Goal: Task Accomplishment & Management: Manage account settings

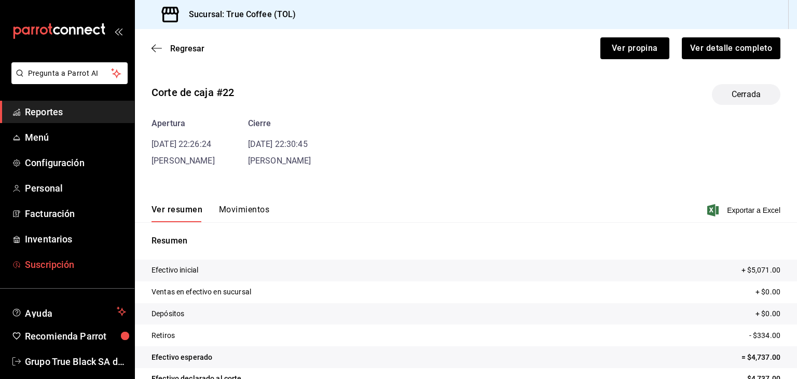
click at [62, 254] on link "Suscripción" at bounding box center [67, 264] width 134 height 22
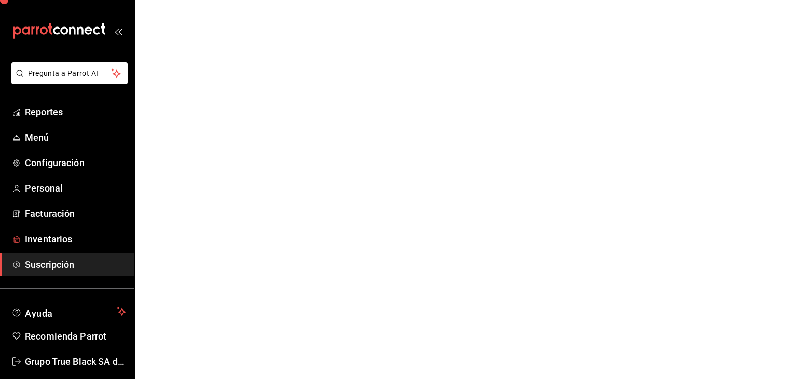
click at [62, 233] on span "Inventarios" at bounding box center [75, 239] width 101 height 14
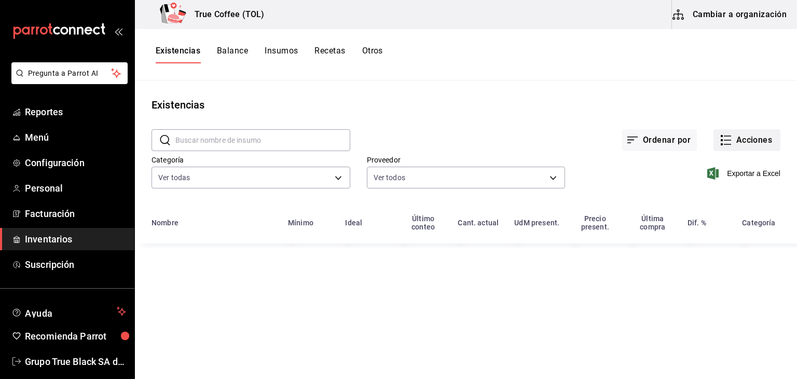
click at [722, 142] on icon "button" at bounding box center [726, 140] width 12 height 12
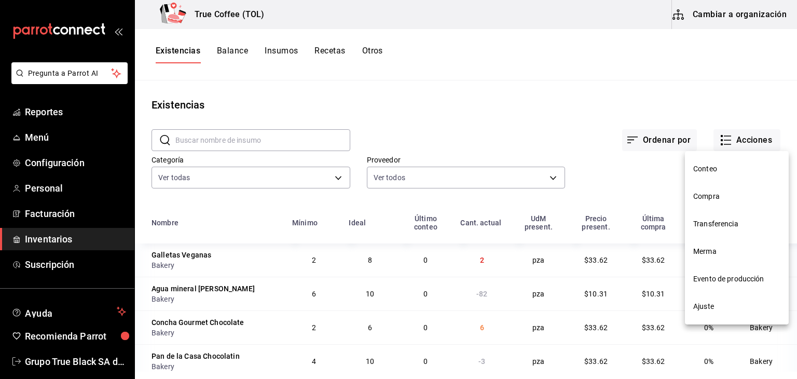
click at [722, 196] on span "Compra" at bounding box center [736, 196] width 87 height 11
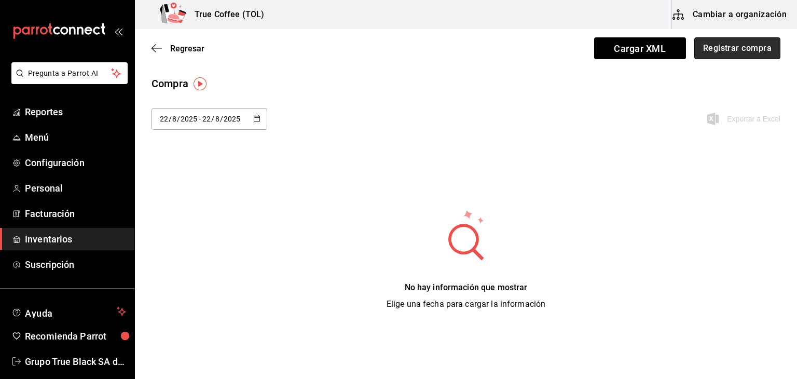
click at [694, 45] on button "Registrar compra" at bounding box center [737, 48] width 86 height 22
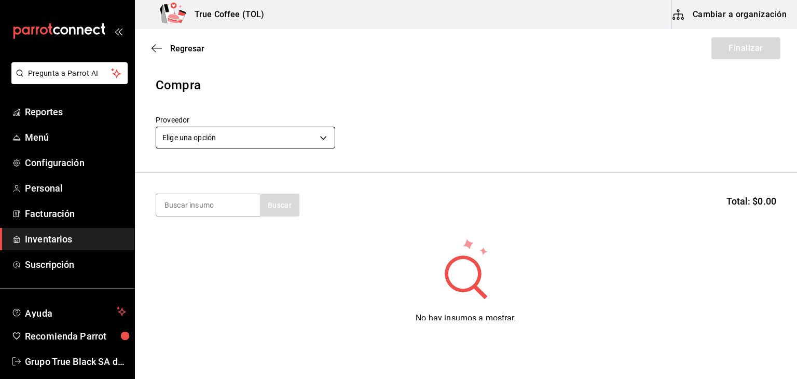
click at [263, 137] on body "Pregunta a Parrot AI Reportes Menú Configuración Personal Facturación Inventari…" at bounding box center [398, 160] width 797 height 320
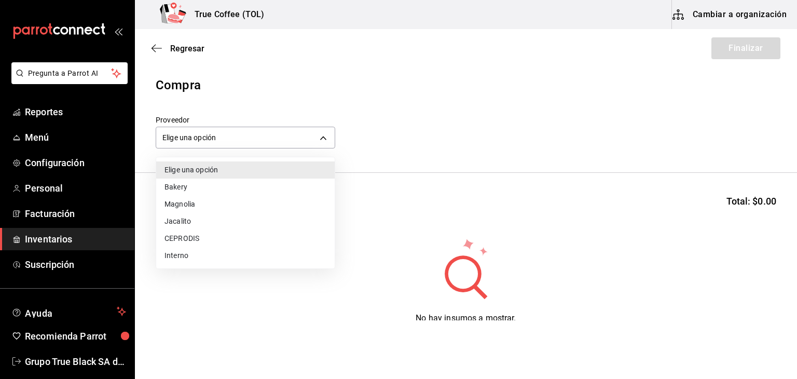
click at [229, 192] on li "Bakery" at bounding box center [245, 186] width 178 height 17
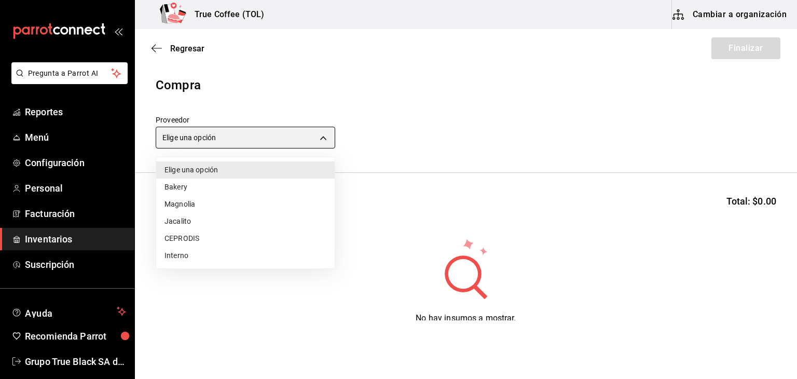
type input "e04ef907-a528-4bed-b84b-3795ef7164b4"
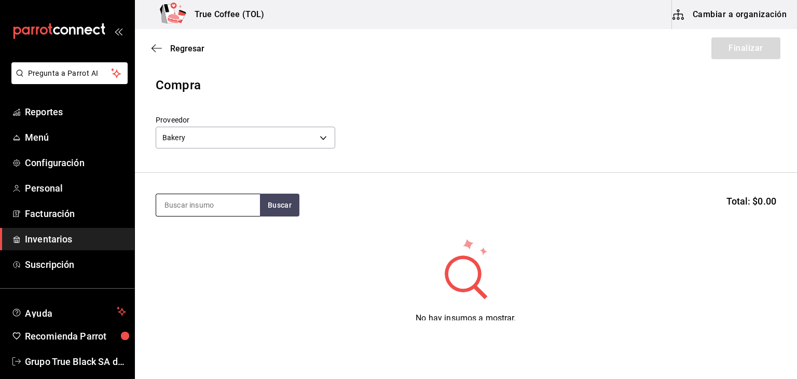
click at [188, 209] on input at bounding box center [208, 205] width 104 height 22
type input "CHAPATA"
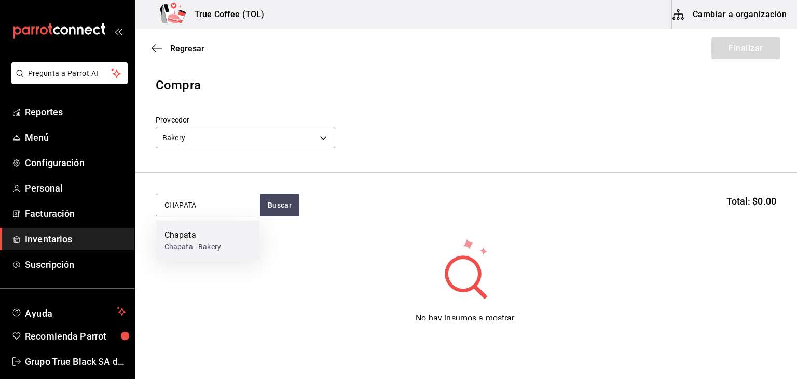
click at [206, 237] on div "Chapata" at bounding box center [192, 235] width 57 height 12
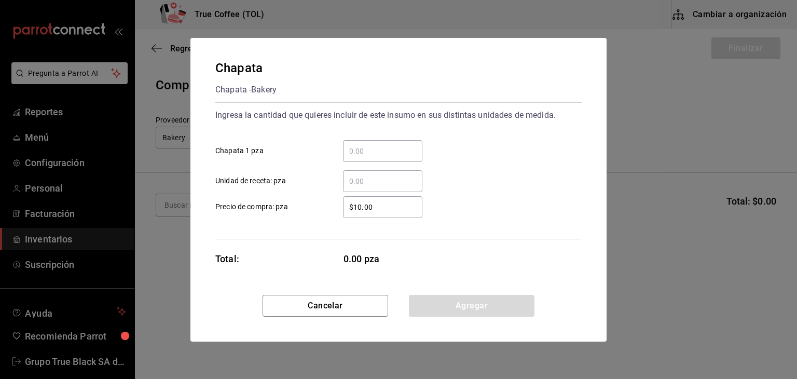
click at [401, 151] on input "​ Chapata 1 pza" at bounding box center [382, 151] width 79 height 12
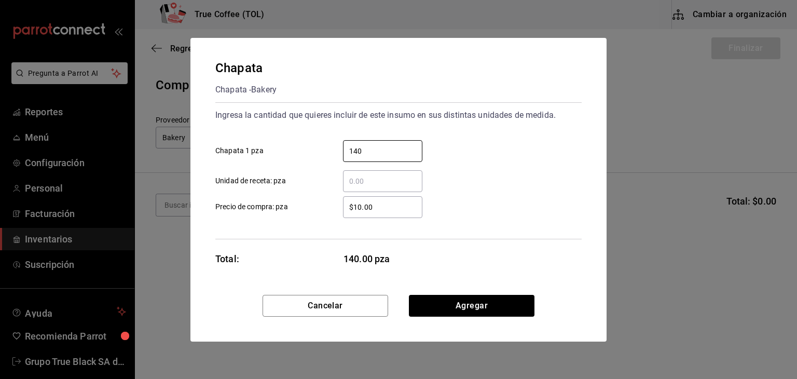
type input "140"
click at [456, 304] on button "Agregar" at bounding box center [472, 306] width 126 height 22
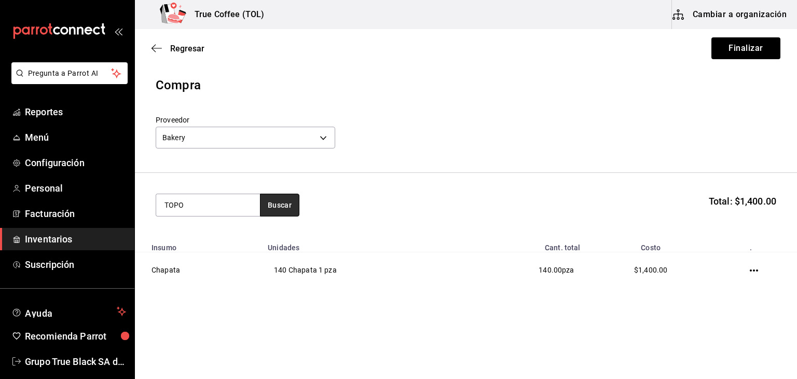
click at [285, 211] on button "Buscar" at bounding box center [279, 205] width 39 height 23
click at [272, 199] on button "Buscar" at bounding box center [279, 205] width 39 height 23
click at [213, 206] on input "TOPO" at bounding box center [208, 205] width 104 height 22
type input "T"
type input "COCA"
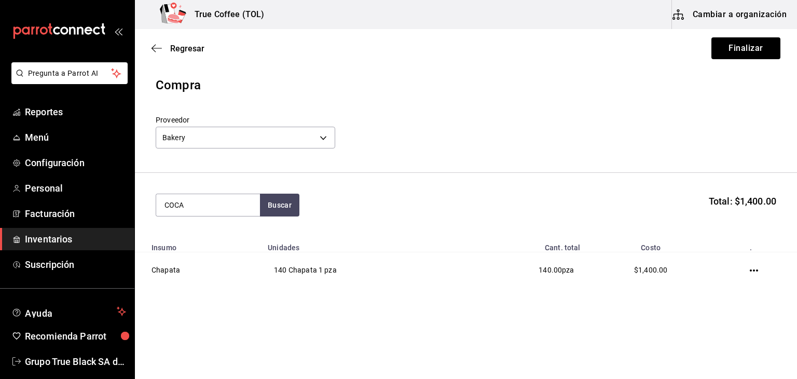
drag, startPoint x: 210, startPoint y: 202, endPoint x: 149, endPoint y: 203, distance: 60.7
click at [149, 203] on section "COCA Buscar Total: $1,400.00" at bounding box center [466, 205] width 662 height 64
type input "PEÑ"
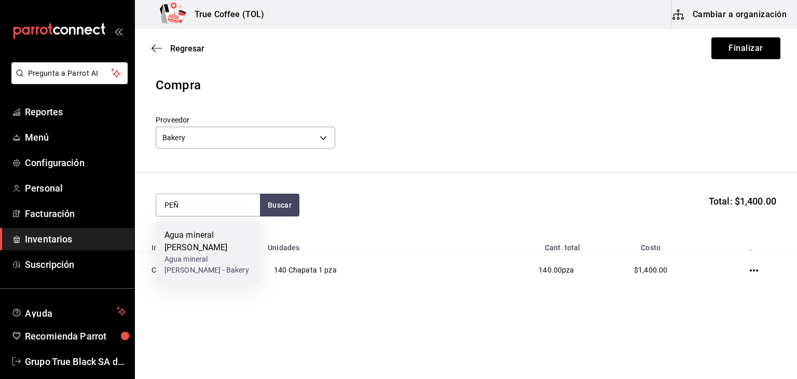
click at [210, 227] on div "Agua mineral [PERSON_NAME] Agua mineral [GEOGRAPHIC_DATA] - [GEOGRAPHIC_DATA]" at bounding box center [208, 251] width 104 height 63
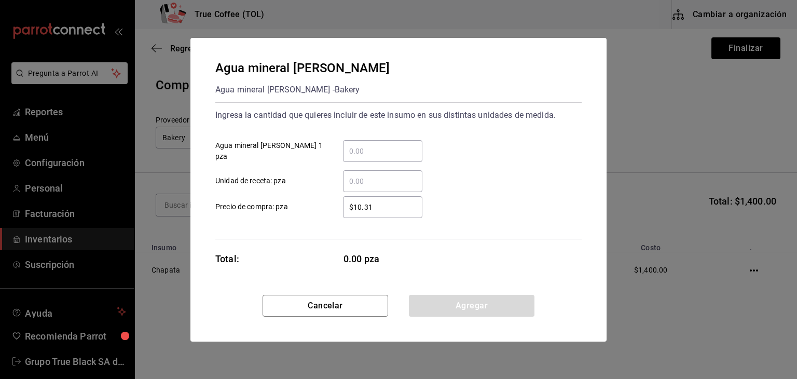
click at [359, 147] on input "​ Agua mineral [PERSON_NAME] 1 pza" at bounding box center [382, 151] width 79 height 12
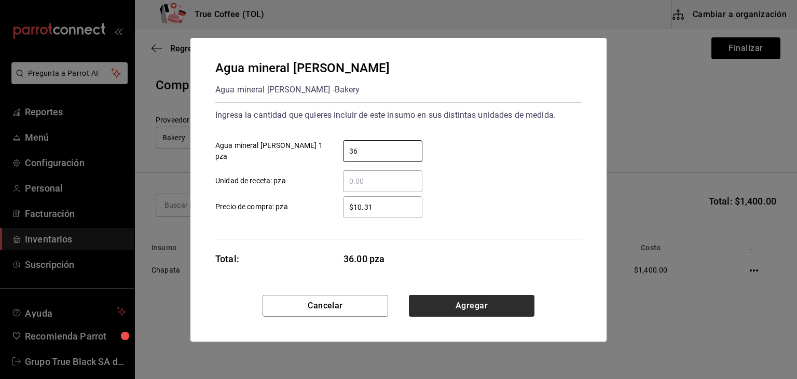
type input "36"
click at [463, 299] on button "Agregar" at bounding box center [472, 306] width 126 height 22
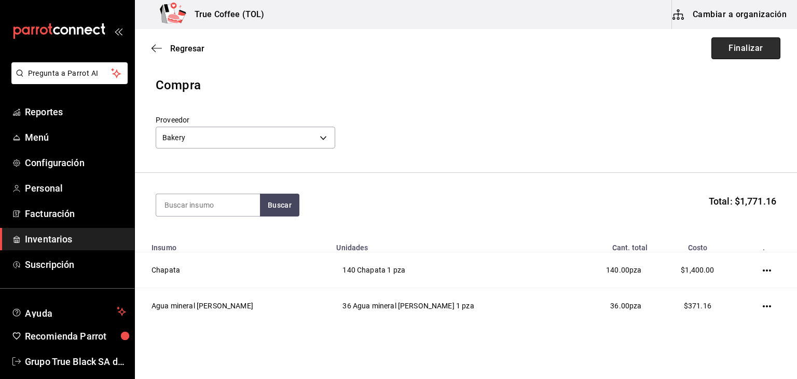
click at [747, 54] on button "Finalizar" at bounding box center [745, 48] width 69 height 22
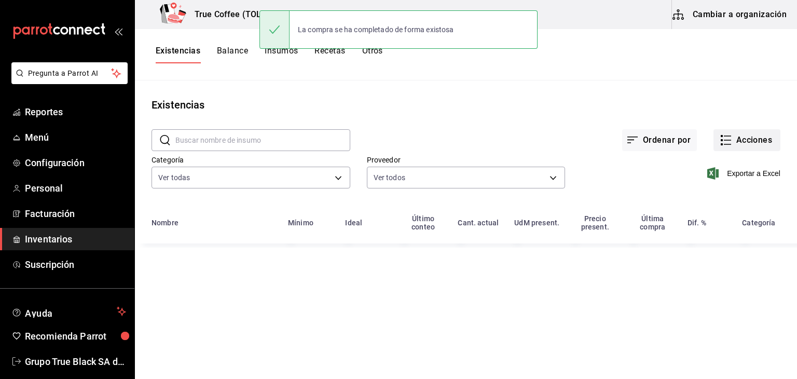
click at [727, 149] on button "Acciones" at bounding box center [746, 140] width 67 height 22
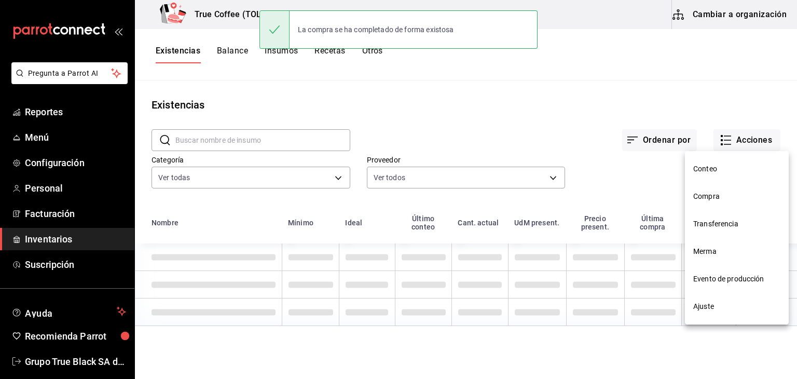
click at [709, 193] on span "Compra" at bounding box center [736, 196] width 87 height 11
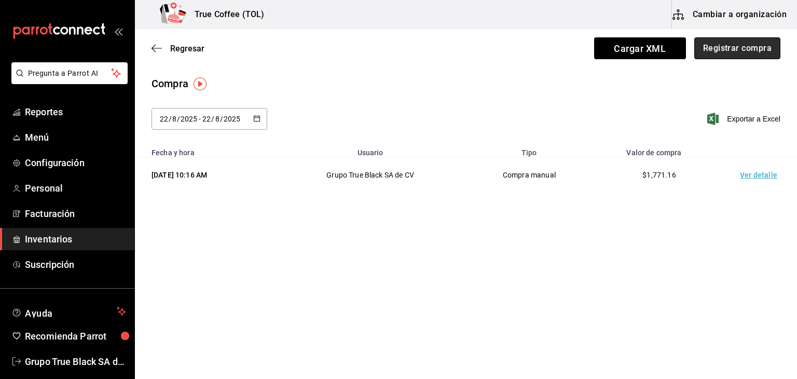
click at [706, 44] on button "Registrar compra" at bounding box center [737, 48] width 86 height 22
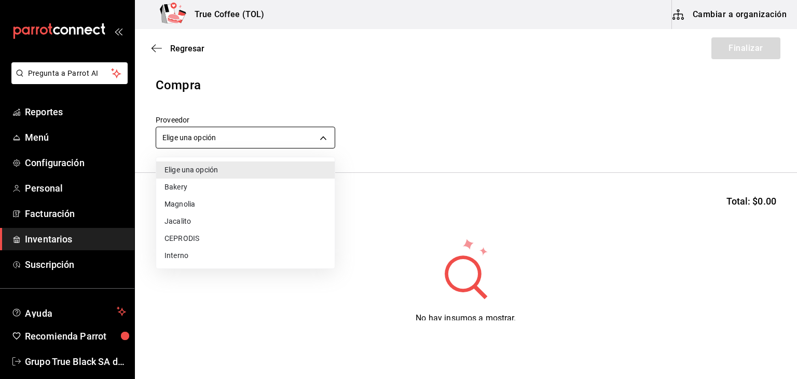
click at [304, 133] on body "Pregunta a Parrot AI Reportes Menú Configuración Personal Facturación Inventari…" at bounding box center [398, 160] width 797 height 320
click at [184, 237] on li "CEPRODIS" at bounding box center [245, 238] width 178 height 17
type input "3b6d991c-5e10-4b9e-b18d-6a0572c6a0de"
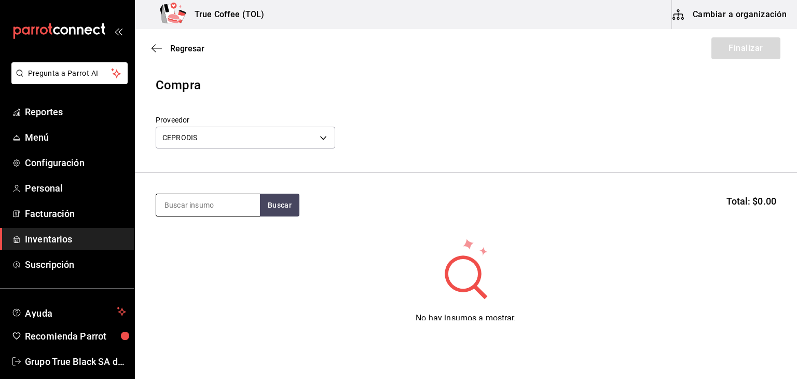
click at [220, 200] on input at bounding box center [208, 205] width 104 height 22
type input "TOPO"
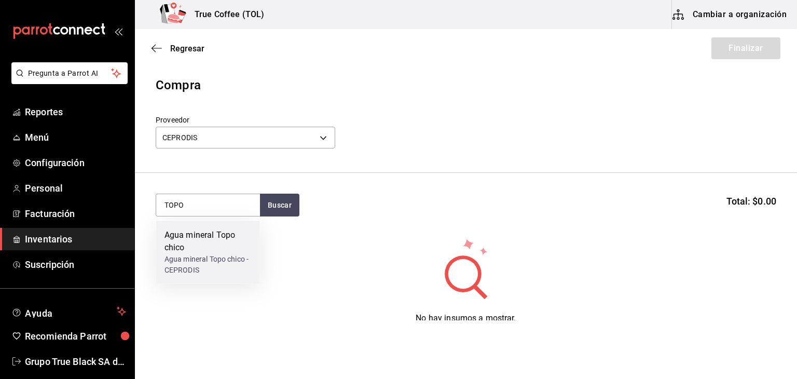
click at [224, 251] on div "Agua mineral Topo chico" at bounding box center [207, 241] width 87 height 25
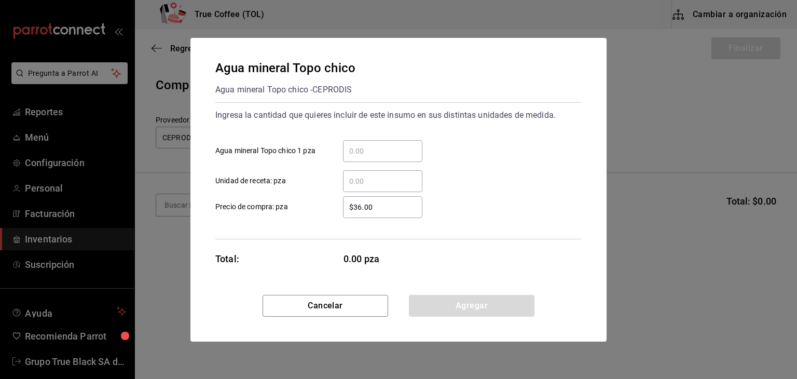
click at [356, 152] on input "​ Agua mineral Topo chico 1 pza" at bounding box center [382, 151] width 79 height 12
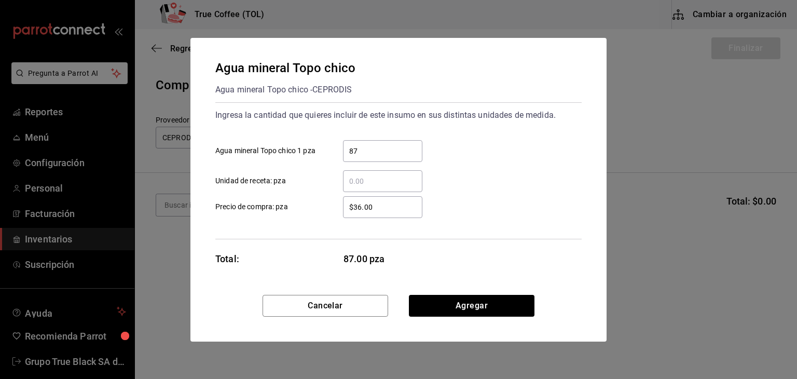
type input "8"
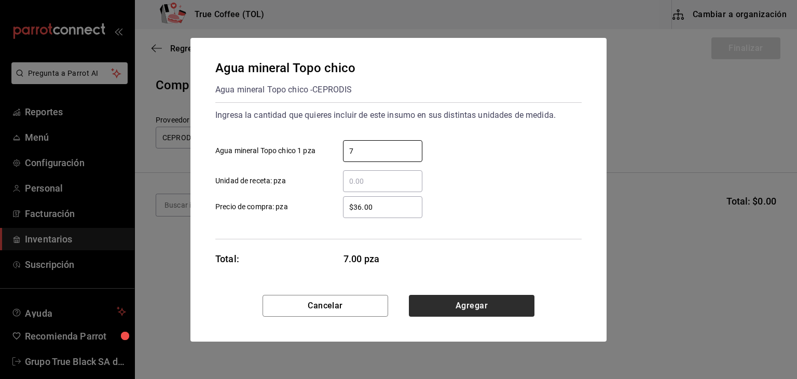
type input "7"
click at [454, 300] on button "Agregar" at bounding box center [472, 306] width 126 height 22
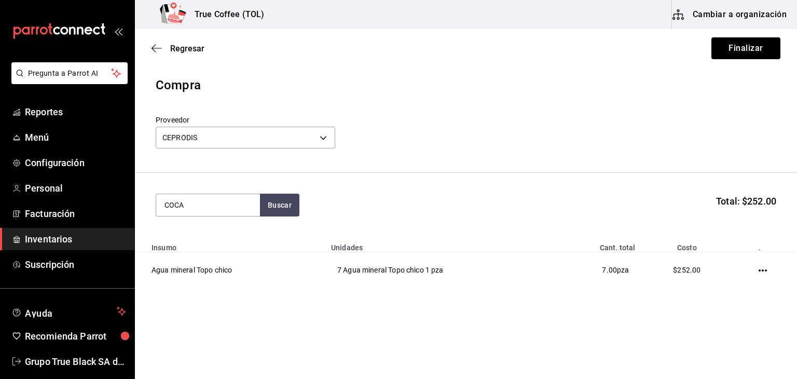
type input "COCA"
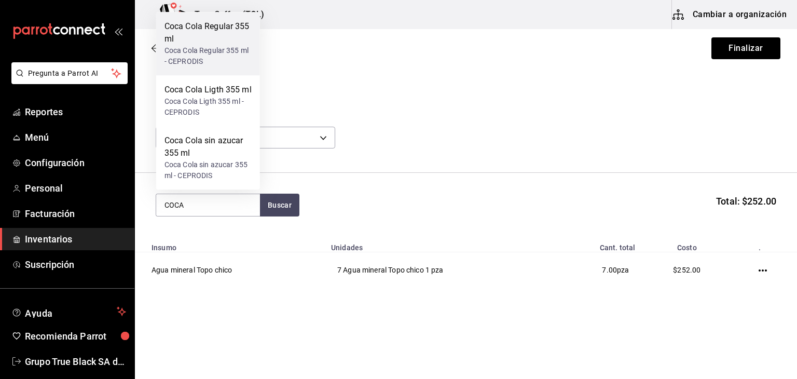
click at [228, 34] on div "Coca Cola Regular 355 ml" at bounding box center [207, 32] width 87 height 25
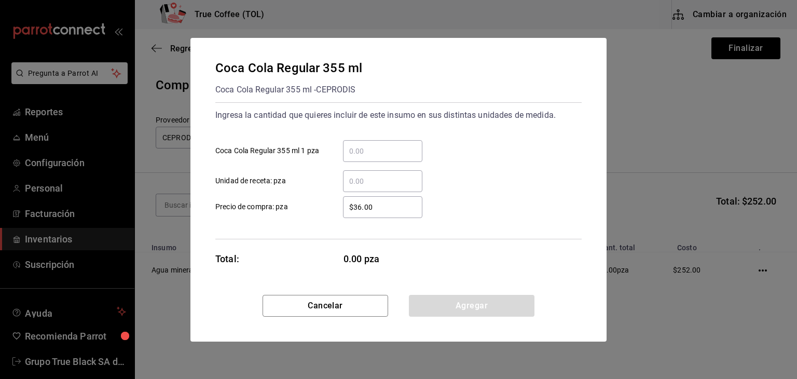
click at [385, 153] on input "​ Coca Cola Regular 355 ml 1 pza" at bounding box center [382, 151] width 79 height 12
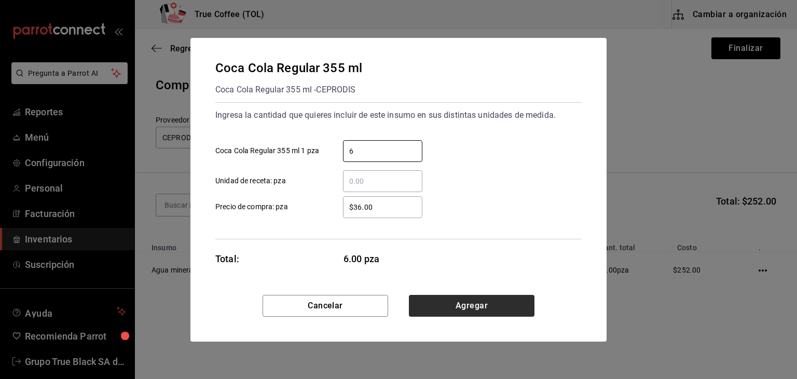
type input "6"
click at [450, 302] on button "Agregar" at bounding box center [472, 306] width 126 height 22
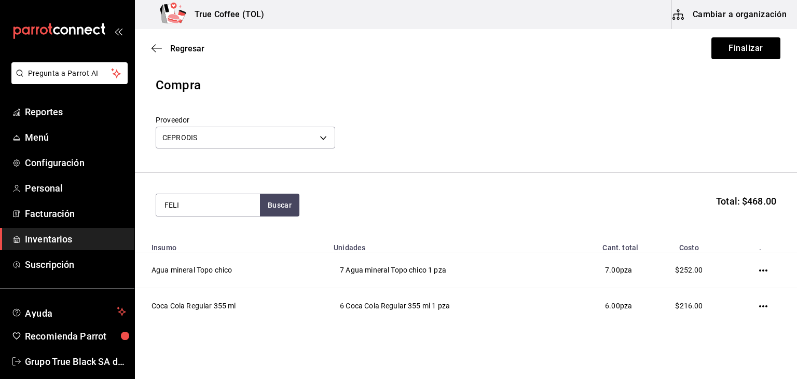
type input "FELI"
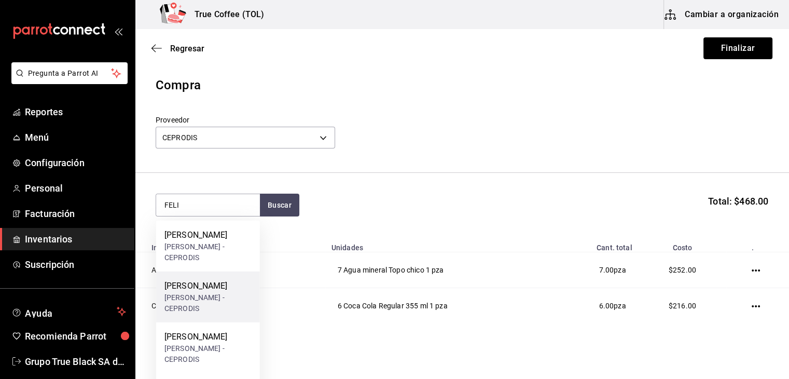
click at [227, 293] on div "[PERSON_NAME] - CEPRODIS" at bounding box center [207, 303] width 87 height 22
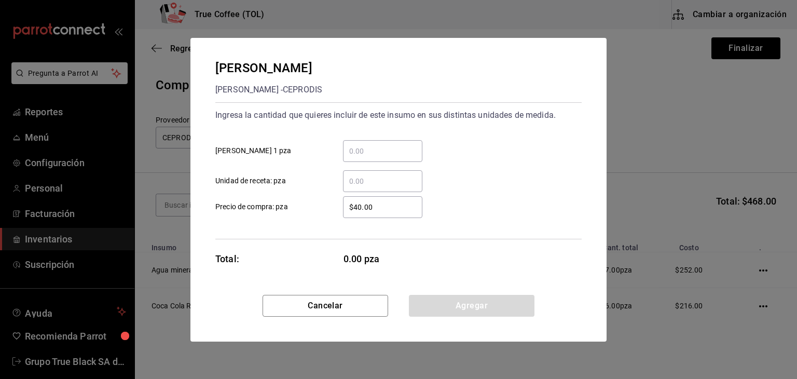
click at [354, 158] on div "​" at bounding box center [382, 151] width 79 height 22
click at [354, 157] on input "​ [PERSON_NAME] 1 pza" at bounding box center [382, 151] width 79 height 12
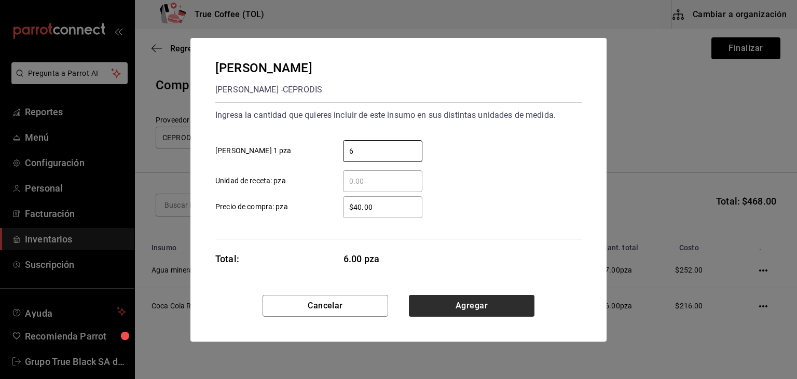
type input "6"
click at [471, 305] on button "Agregar" at bounding box center [472, 306] width 126 height 22
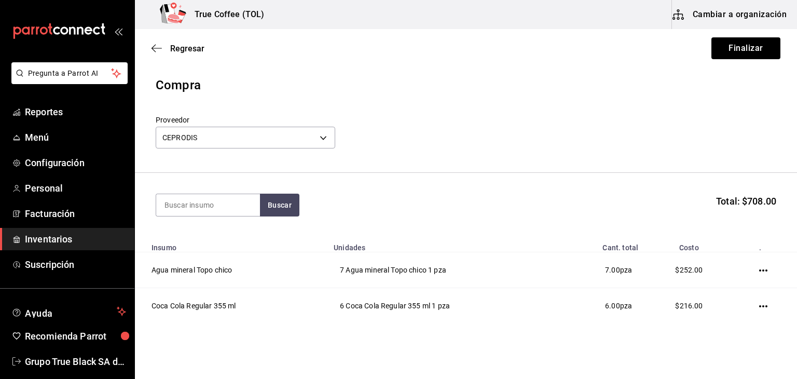
click at [759, 273] on icon "button" at bounding box center [763, 270] width 8 height 8
click at [728, 249] on li "Editar" at bounding box center [716, 256] width 87 height 29
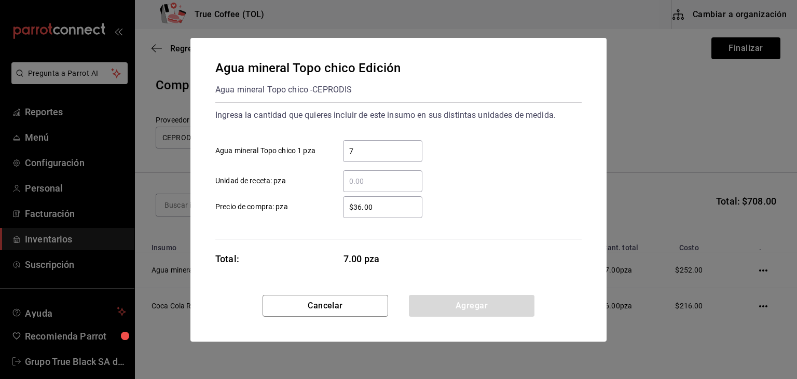
drag, startPoint x: 365, startPoint y: 144, endPoint x: 236, endPoint y: 186, distance: 136.5
click at [237, 186] on div "7 ​ Agua mineral Topo chico 1 pza ​ Unidad de receta: pza" at bounding box center [394, 162] width 375 height 60
click at [376, 148] on input "7" at bounding box center [382, 151] width 79 height 12
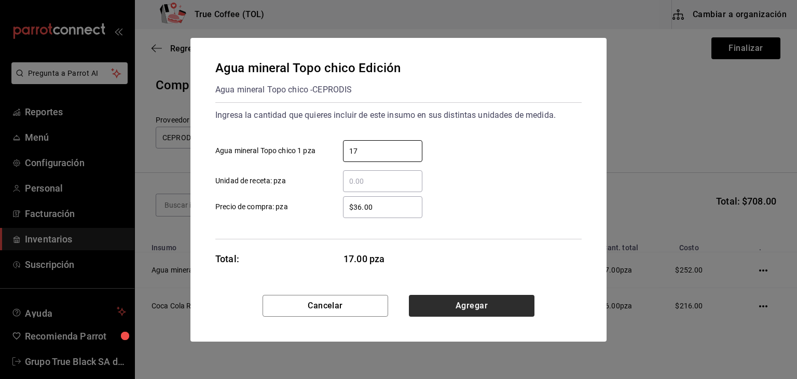
type input "17"
click at [467, 297] on button "Agregar" at bounding box center [472, 306] width 126 height 22
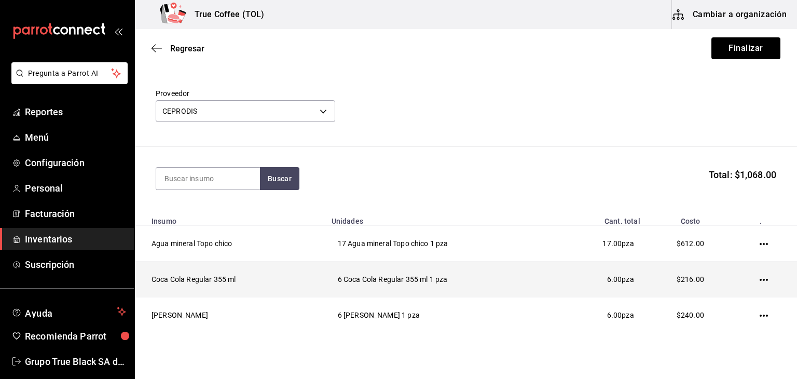
click at [753, 306] on tbody "Agua mineral Topo chico 17 Agua mineral Topo chico 1 pza 17.00 pza $612.00 Coca…" at bounding box center [466, 279] width 662 height 107
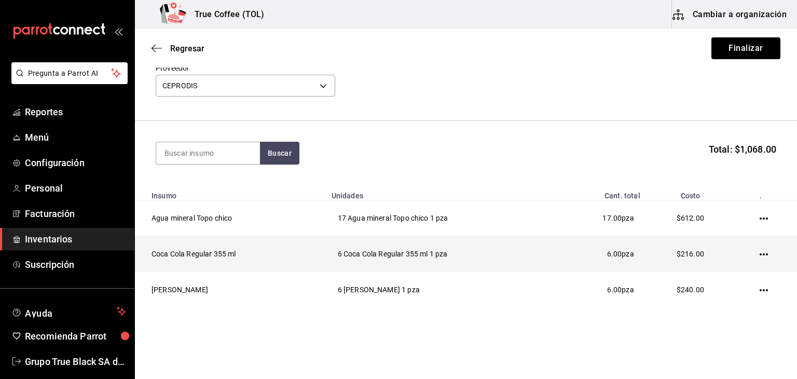
click at [750, 255] on td at bounding box center [765, 254] width 63 height 36
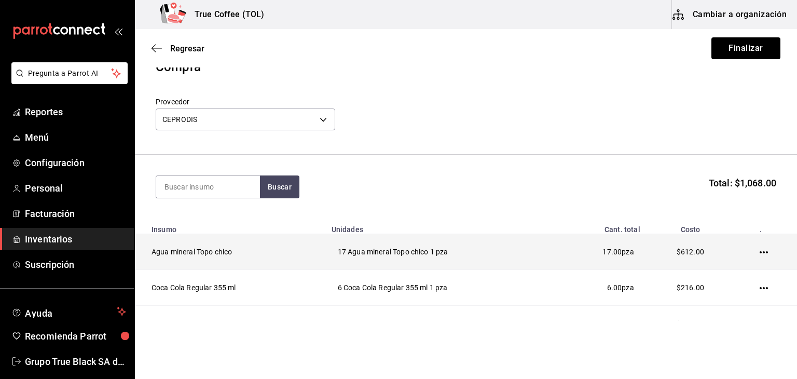
scroll to position [0, 0]
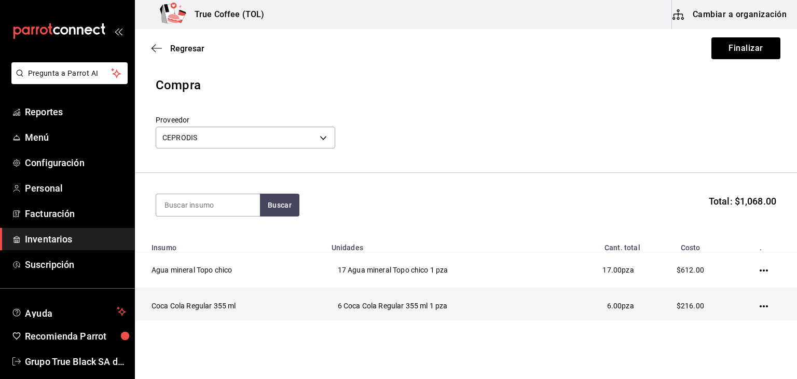
click at [760, 302] on icon "button" at bounding box center [764, 306] width 8 height 8
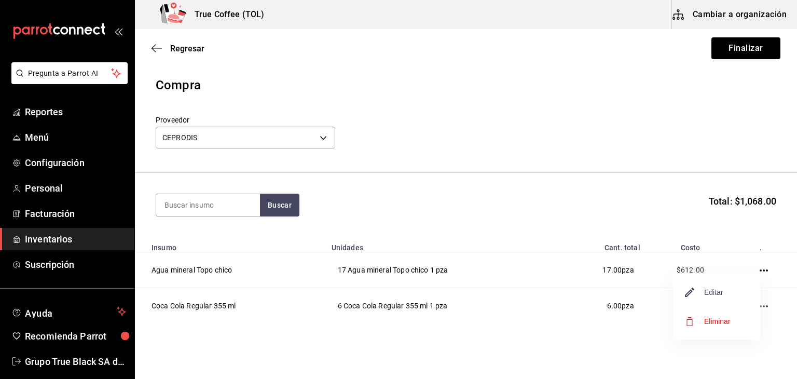
click at [718, 289] on span "Editar" at bounding box center [704, 292] width 38 height 12
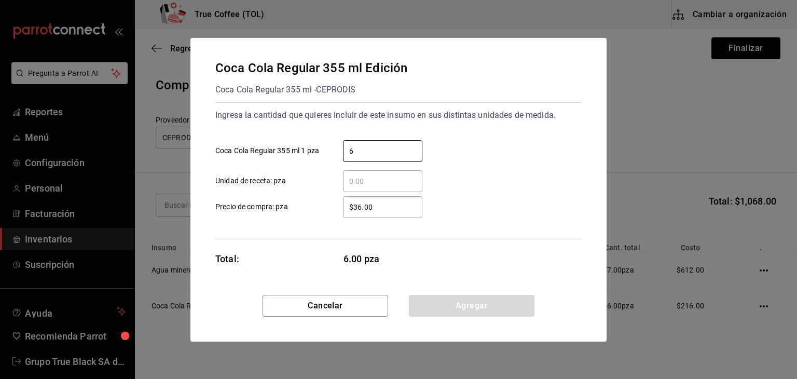
drag, startPoint x: 385, startPoint y: 146, endPoint x: 302, endPoint y: 156, distance: 83.6
click at [302, 156] on label "6 ​ Coca Cola Regular 355 ml 1 pza" at bounding box center [318, 151] width 207 height 22
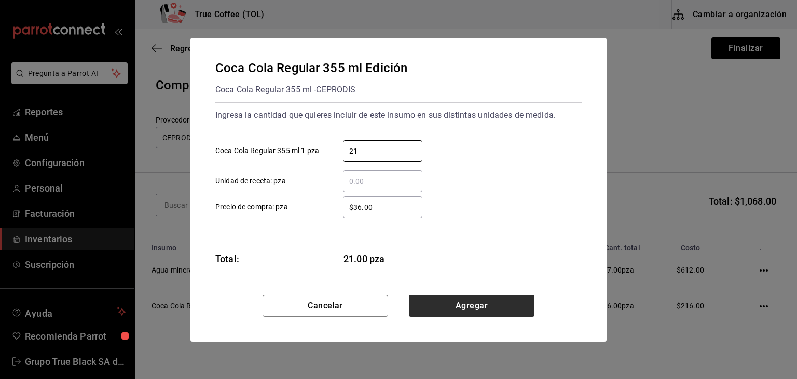
type input "21"
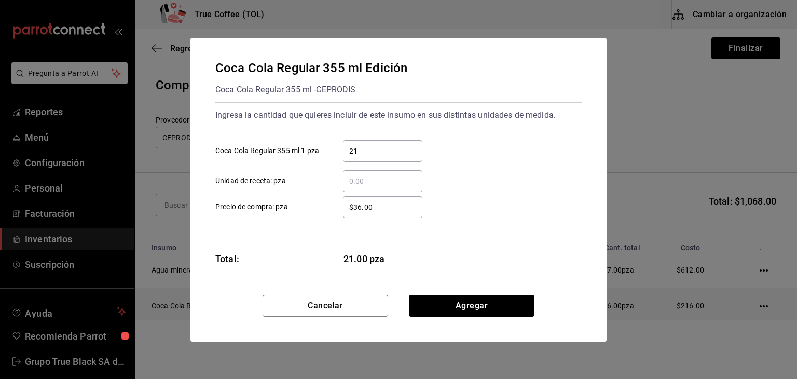
click at [456, 306] on button "Agregar" at bounding box center [472, 306] width 126 height 22
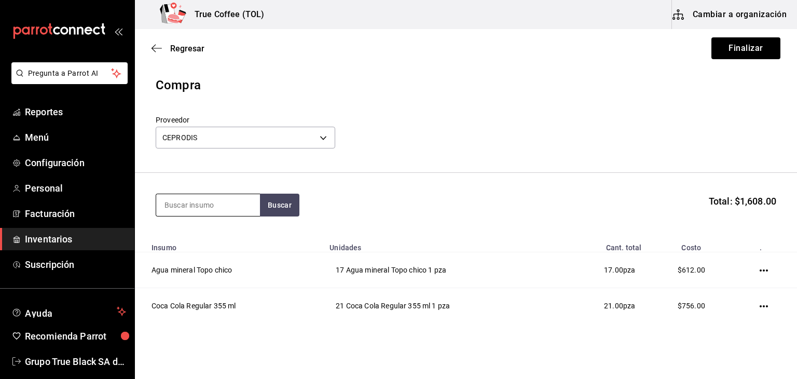
click at [203, 205] on section "Buscar Total: $1,608.00" at bounding box center [466, 205] width 662 height 64
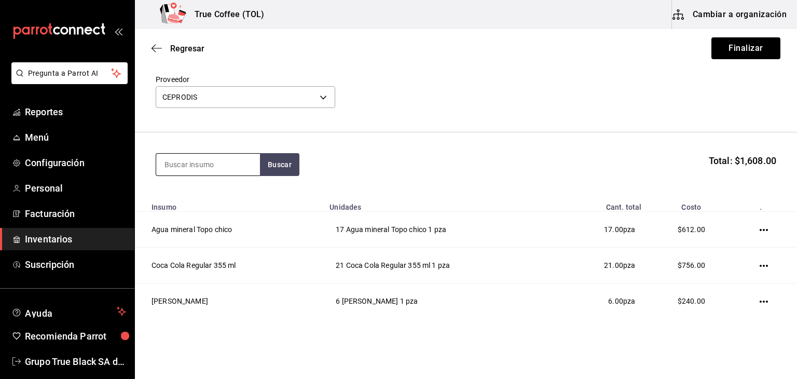
scroll to position [52, 0]
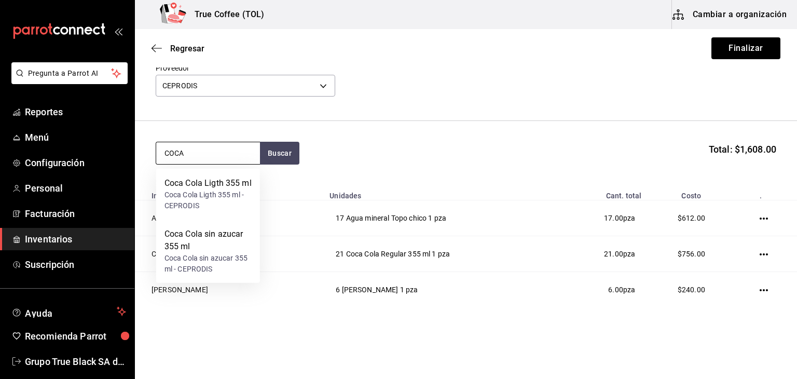
type input "COCA"
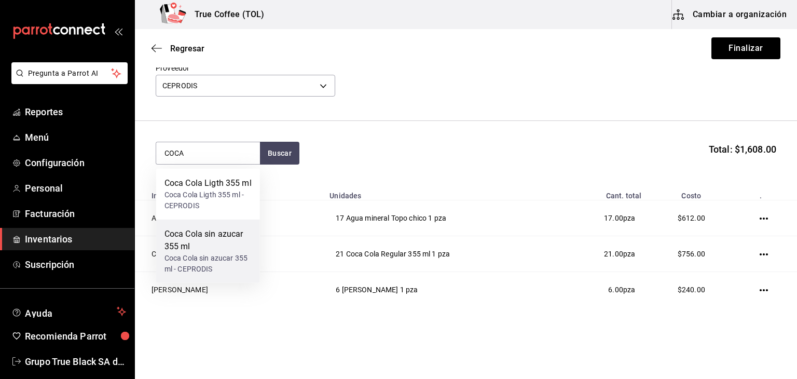
click at [231, 256] on div "Coca Cola sin azucar 355 ml - CEPRODIS" at bounding box center [207, 264] width 87 height 22
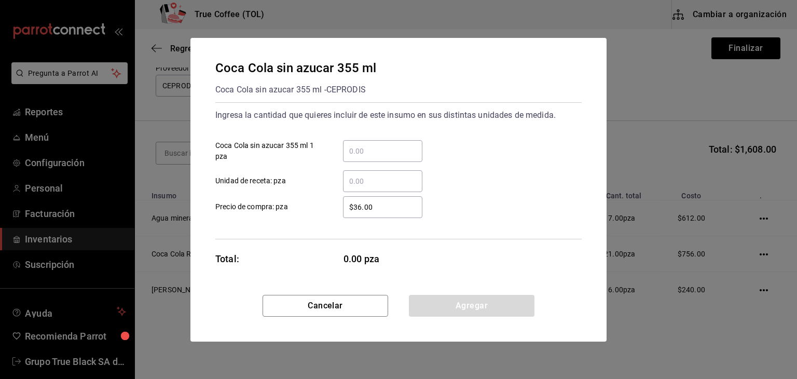
click at [373, 152] on input "​ Coca Cola sin azucar 355 ml 1 pza" at bounding box center [382, 151] width 79 height 12
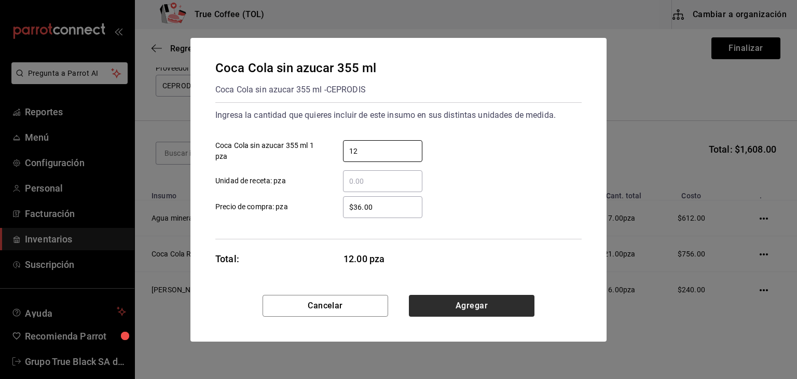
type input "12"
click at [476, 298] on button "Agregar" at bounding box center [472, 306] width 126 height 22
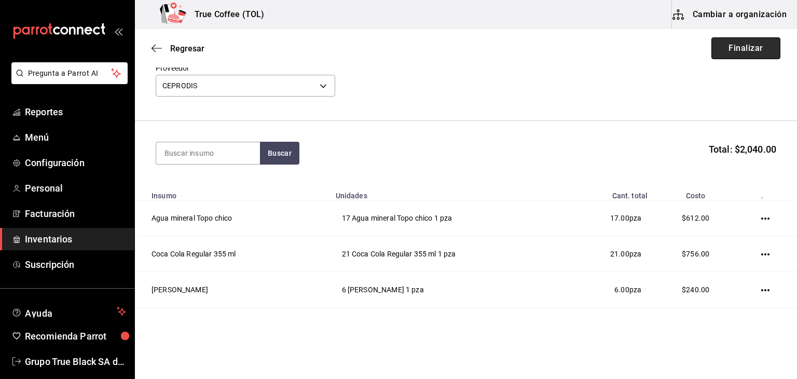
click at [725, 56] on button "Finalizar" at bounding box center [745, 48] width 69 height 22
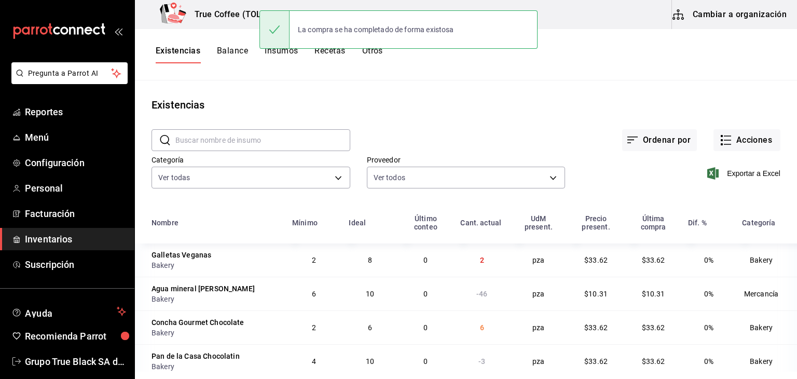
click at [196, 144] on input "text" at bounding box center [262, 140] width 175 height 21
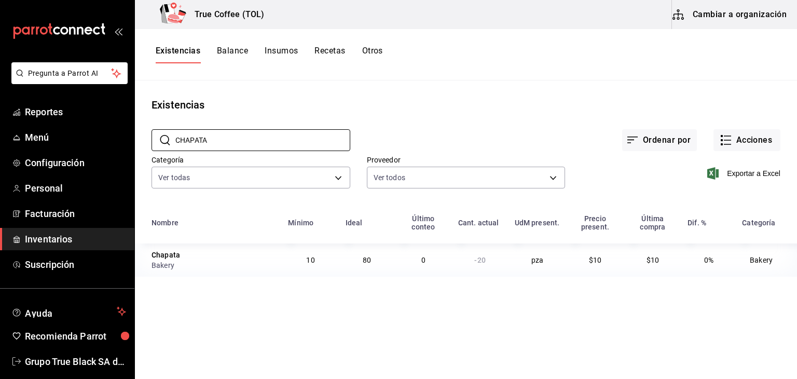
type input "CHAPATA"
